Goal: Find specific page/section: Find specific page/section

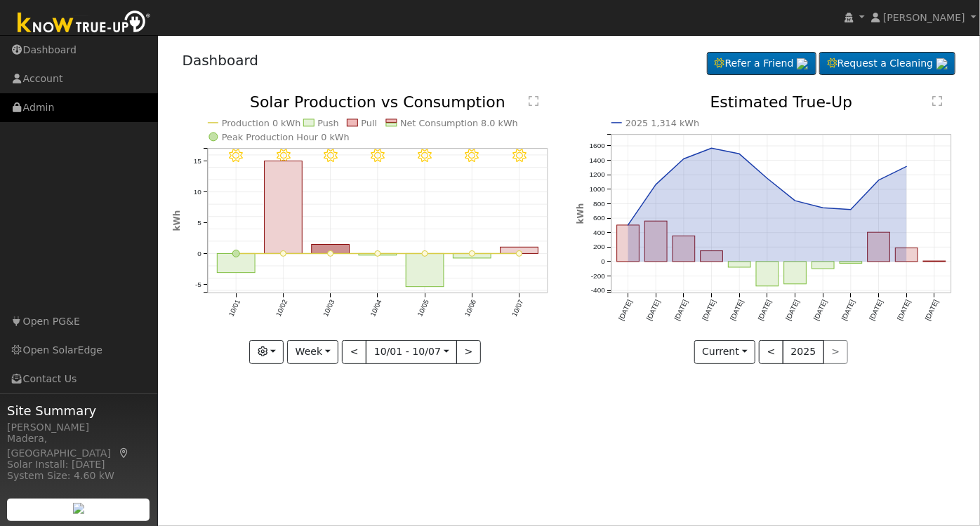
click at [55, 105] on link "Admin" at bounding box center [79, 107] width 158 height 29
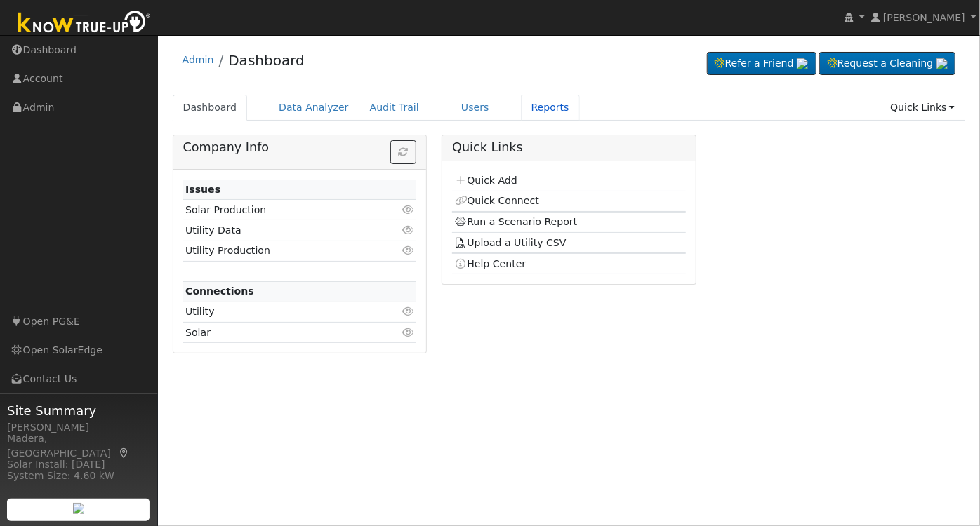
click at [534, 103] on link "Reports" at bounding box center [550, 108] width 59 height 26
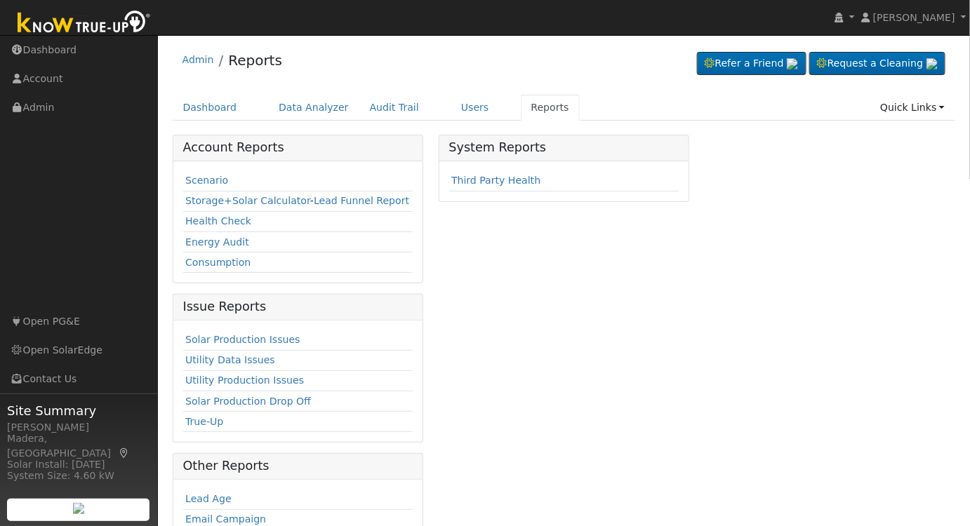
click at [211, 178] on link "Scenario" at bounding box center [206, 180] width 43 height 11
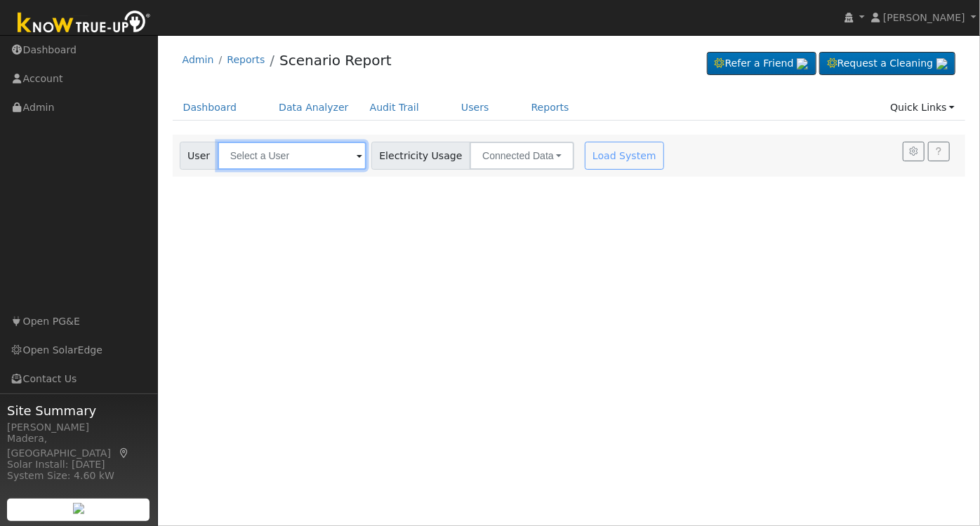
click at [286, 149] on div "Settings My Defaults Temporary My Defaults Company Defaults System Defaults Off…" at bounding box center [569, 156] width 793 height 42
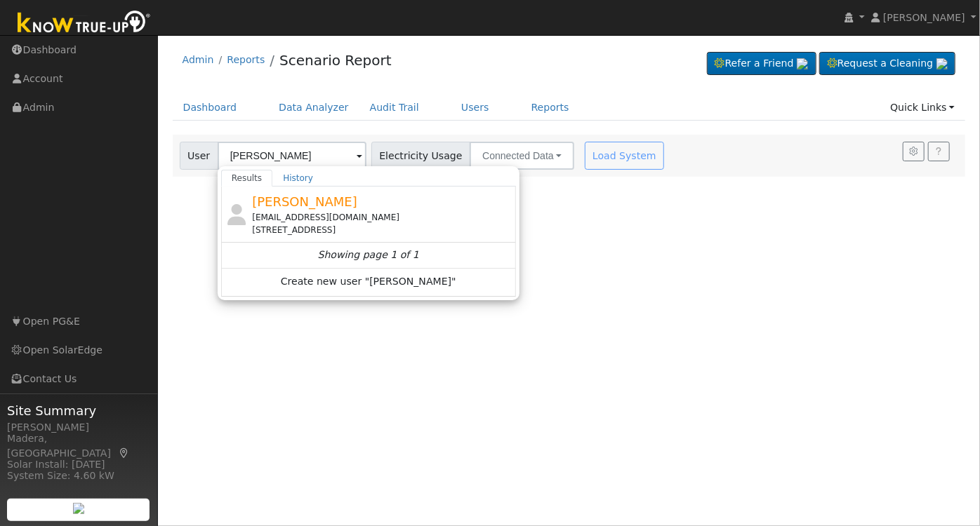
click at [441, 203] on div "Marion Winn sherylwinn@gmail.com 11161 Belmont Avenue, Sanger, CA 93657" at bounding box center [382, 214] width 260 height 44
type input "Marion Winn"
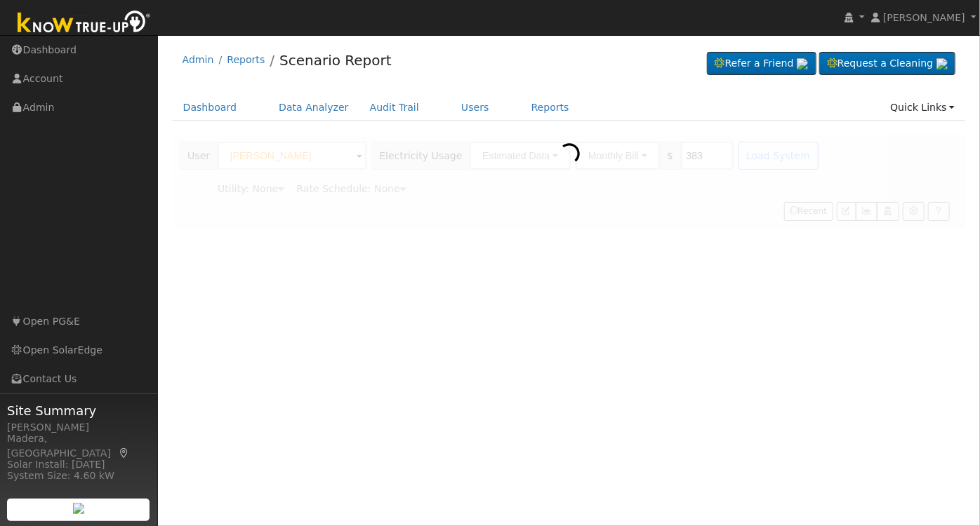
type input "Pacific Gas & Electric"
